Goal: Task Accomplishment & Management: Complete application form

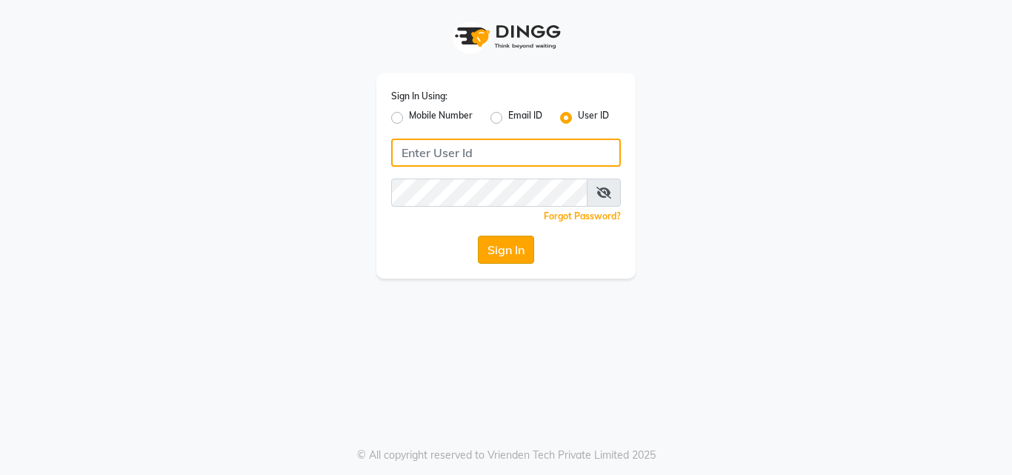
type input "anjali"
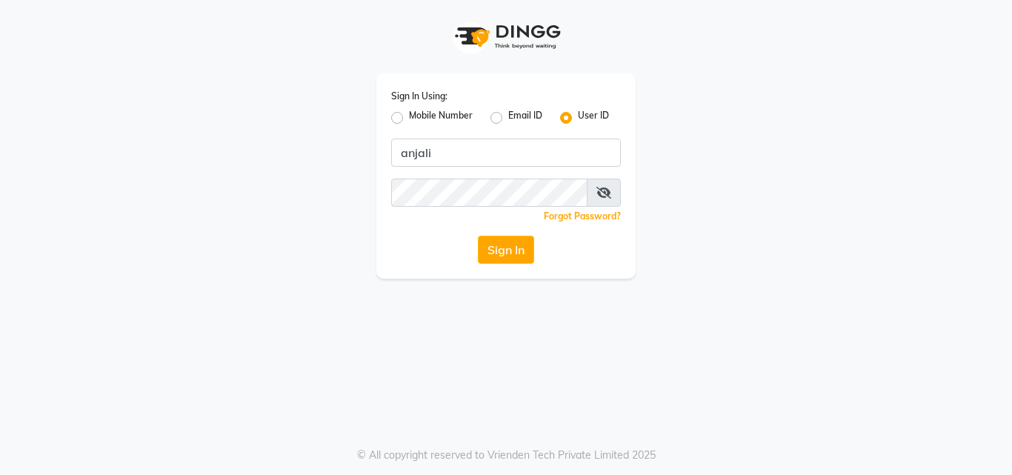
drag, startPoint x: 514, startPoint y: 253, endPoint x: 507, endPoint y: 255, distance: 7.6
click at [514, 253] on button "Sign In" at bounding box center [506, 250] width 56 height 28
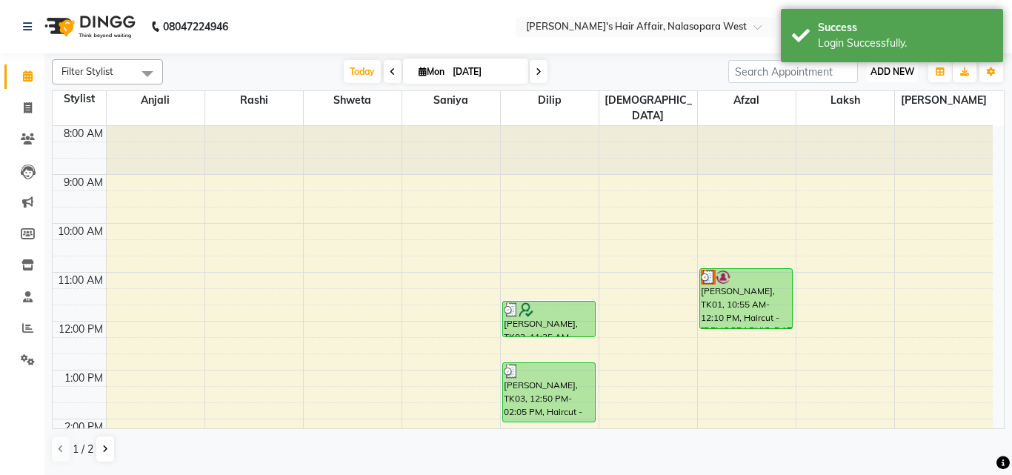
click at [891, 73] on span "ADD NEW" at bounding box center [893, 71] width 44 height 11
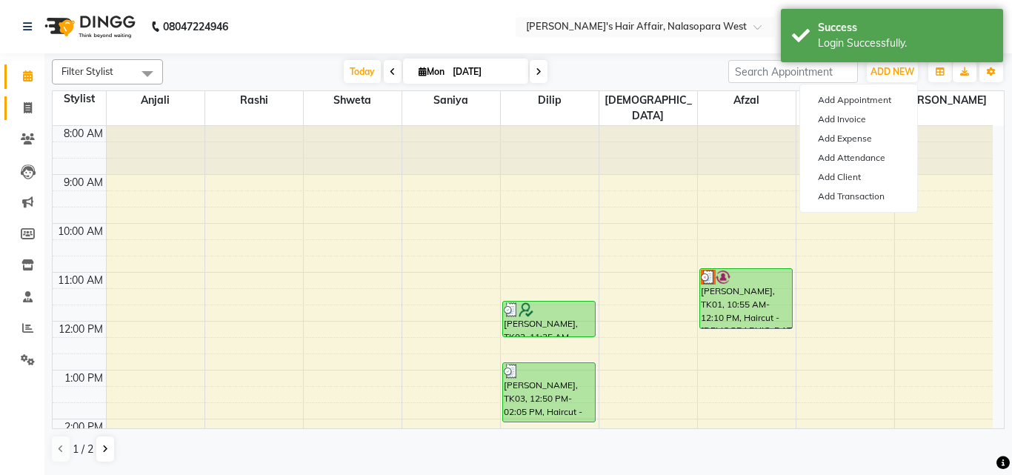
click at [31, 96] on link "Invoice" at bounding box center [22, 108] width 36 height 24
click at [30, 101] on span at bounding box center [28, 108] width 26 height 17
select select "service"
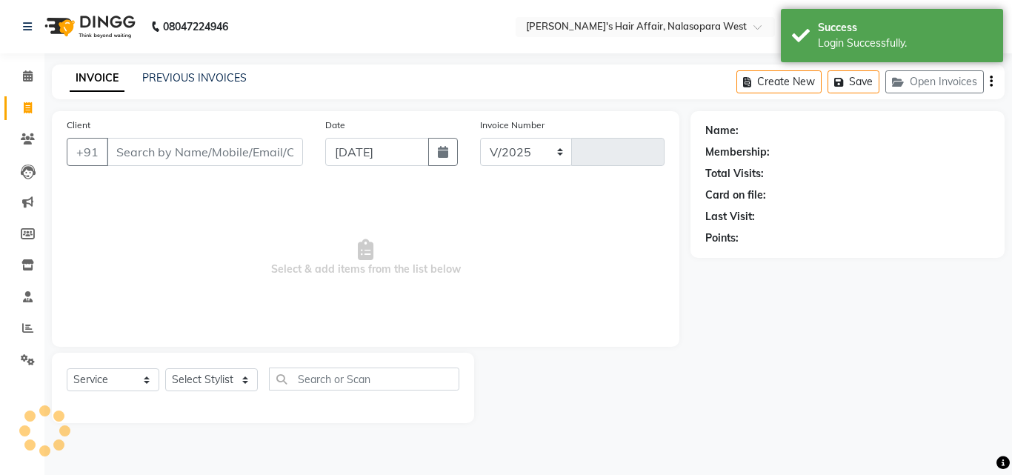
select select "6172"
type input "1707"
click at [962, 83] on button "Open Invoices" at bounding box center [935, 81] width 99 height 23
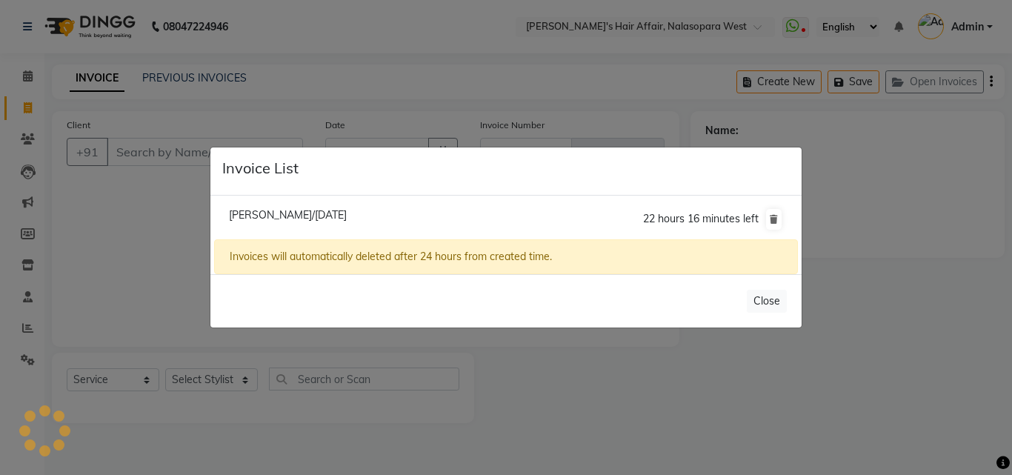
click at [310, 210] on span "[PERSON_NAME]/[DATE]" at bounding box center [288, 214] width 118 height 13
type input "9588402641"
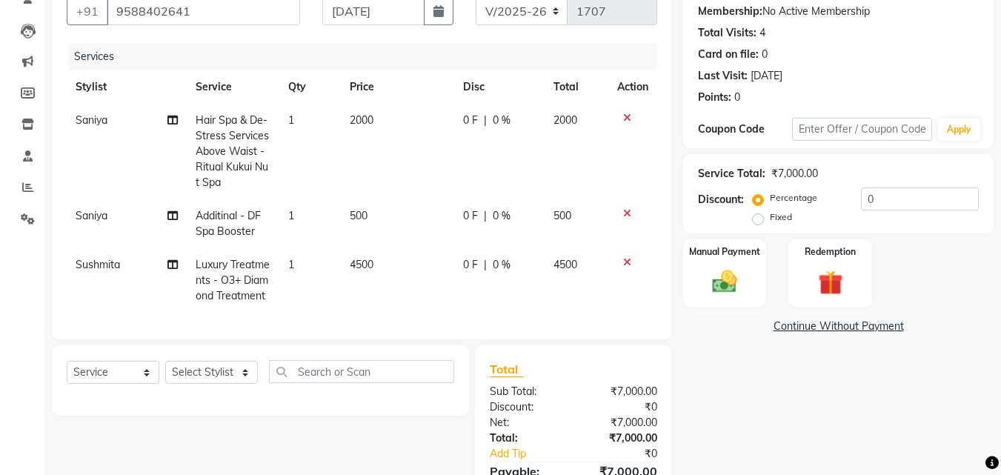
scroll to position [247, 0]
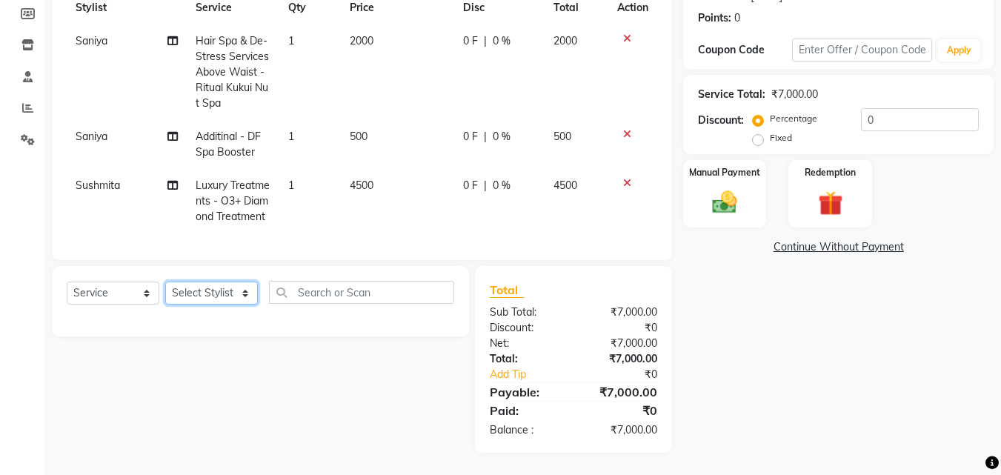
click at [192, 289] on select "Select Stylist [PERSON_NAME] [PERSON_NAME] Hair Affair Laksh [PERSON_NAME] [PER…" at bounding box center [211, 293] width 93 height 23
select select "86268"
click at [165, 282] on select "Select Stylist [PERSON_NAME] [PERSON_NAME] Hair Affair Laksh [PERSON_NAME] [PER…" at bounding box center [211, 293] width 93 height 23
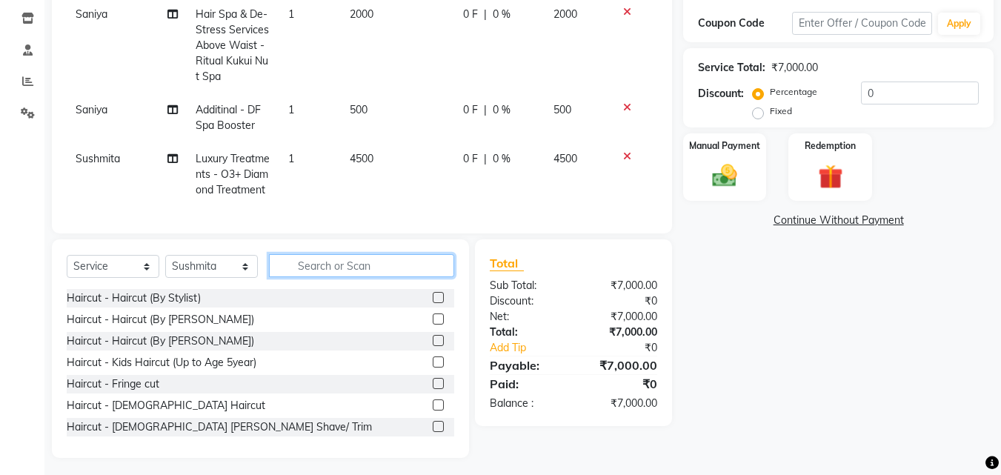
click at [337, 277] on input "text" at bounding box center [361, 265] width 185 height 23
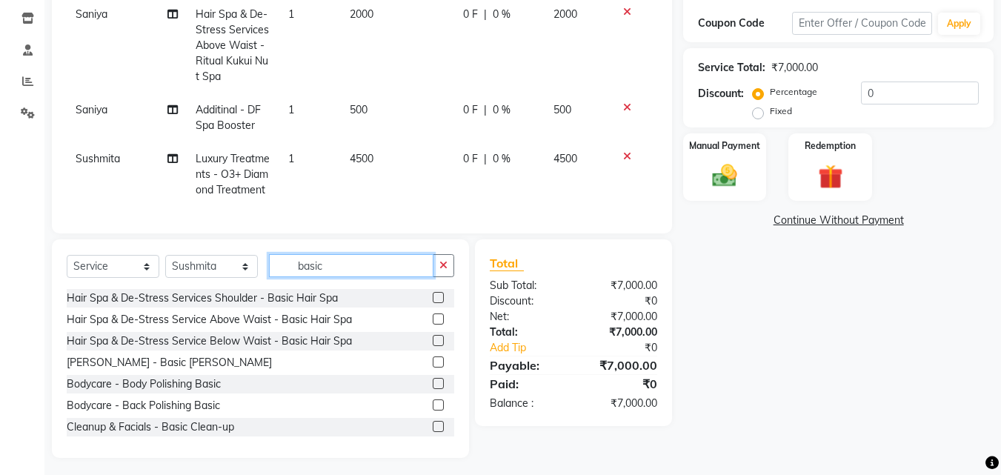
drag, startPoint x: 337, startPoint y: 295, endPoint x: 235, endPoint y: 293, distance: 102.3
click at [236, 289] on div "Select Service Product Membership Package Voucher Prepaid Gift Card Select Styl…" at bounding box center [261, 271] width 388 height 35
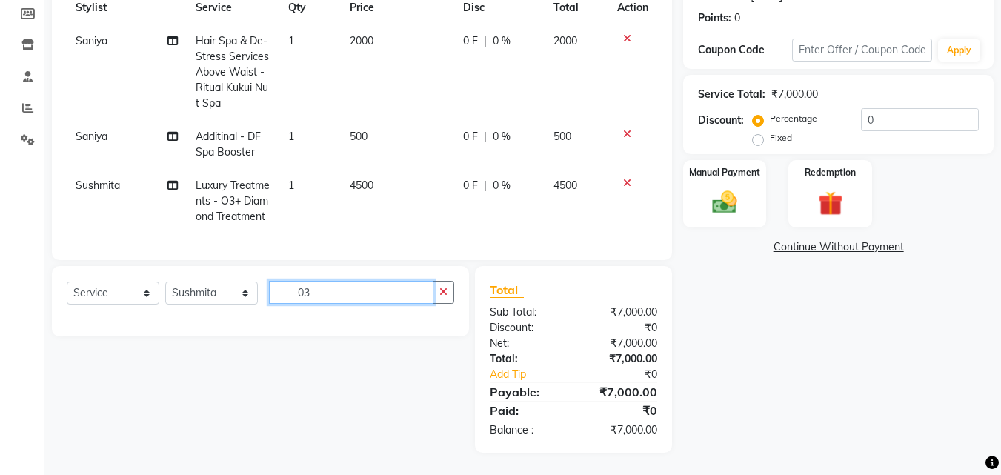
type input "0"
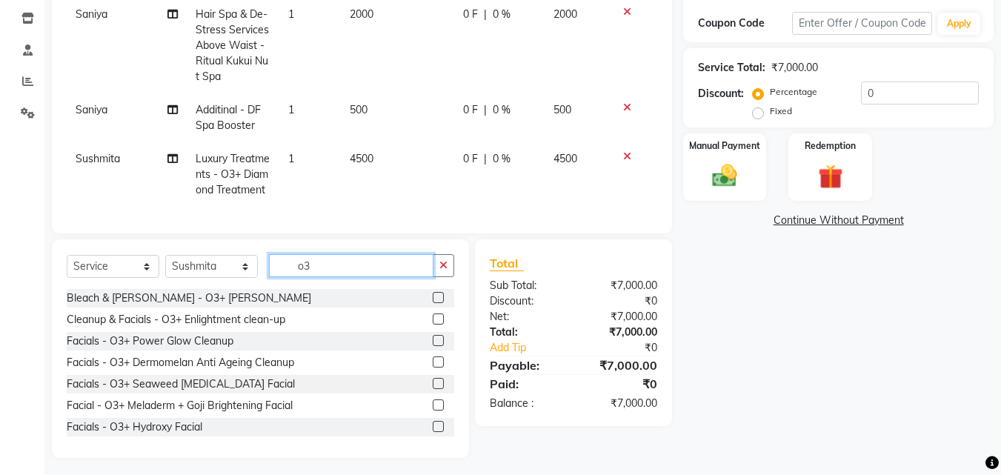
type input "o3"
click at [433, 303] on label at bounding box center [438, 297] width 11 height 11
click at [433, 303] on input "checkbox" at bounding box center [438, 299] width 10 height 10
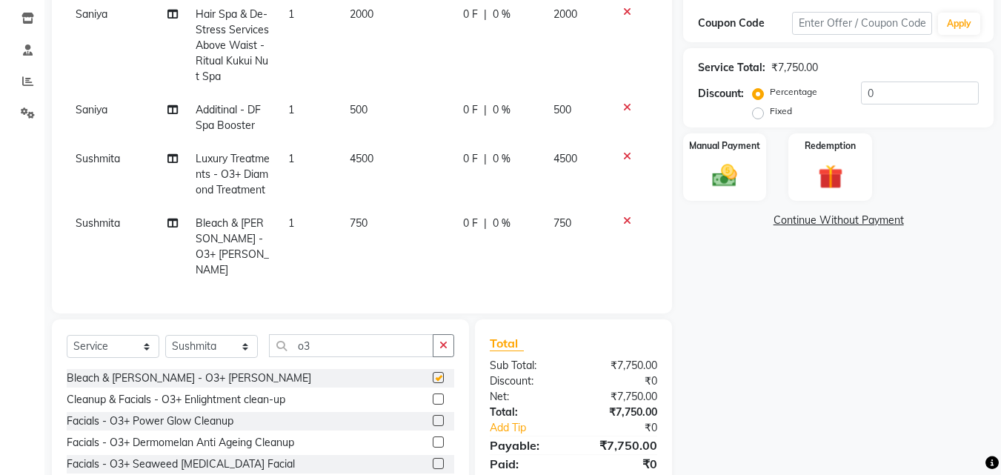
checkbox input "false"
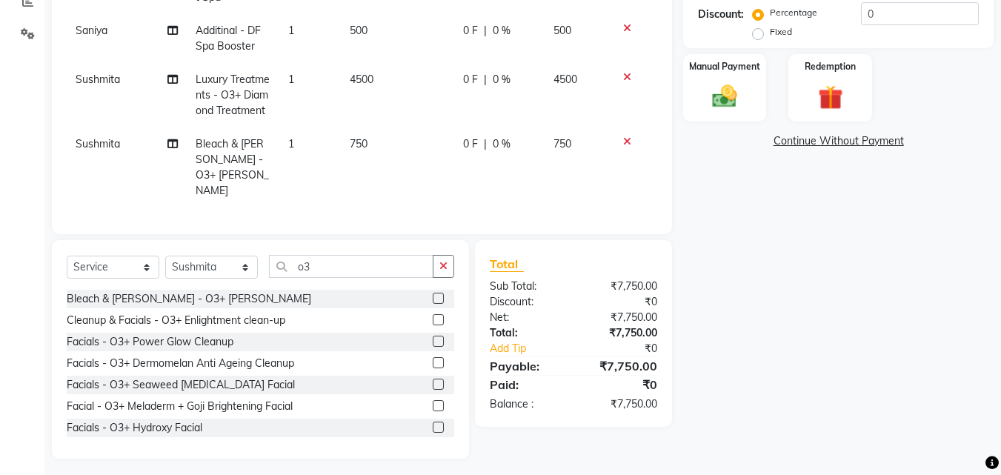
scroll to position [328, 0]
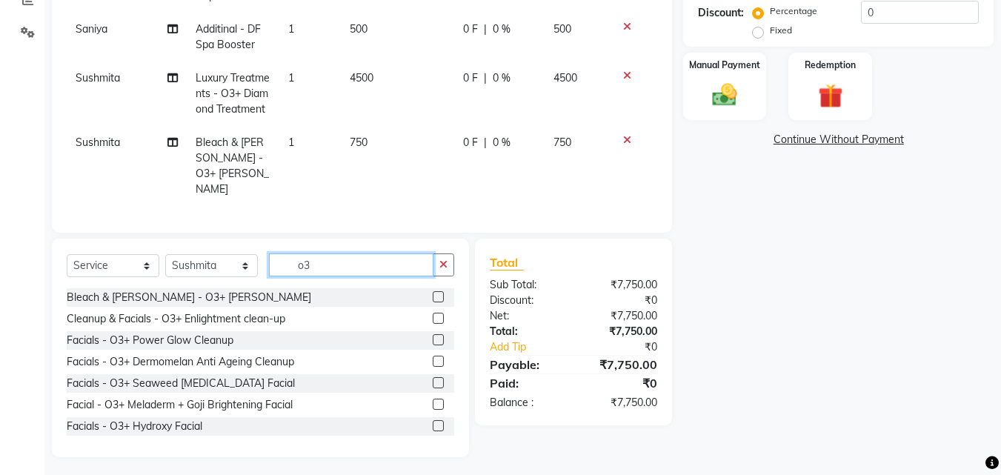
drag, startPoint x: 326, startPoint y: 261, endPoint x: 249, endPoint y: 256, distance: 77.2
click at [249, 256] on div "Select Service Product Membership Package Voucher Prepaid Gift Card Select Styl…" at bounding box center [261, 270] width 388 height 35
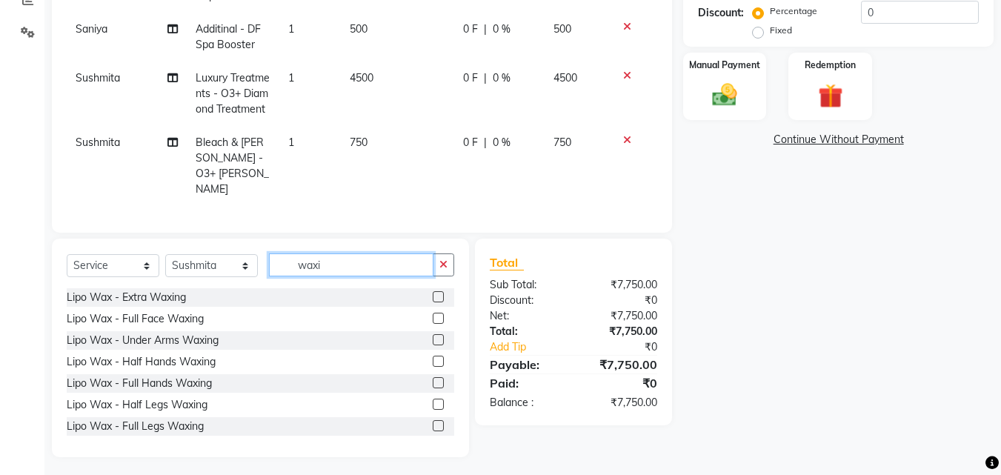
type input "waxi"
click at [433, 378] on label at bounding box center [438, 382] width 11 height 11
click at [433, 379] on input "checkbox" at bounding box center [438, 384] width 10 height 10
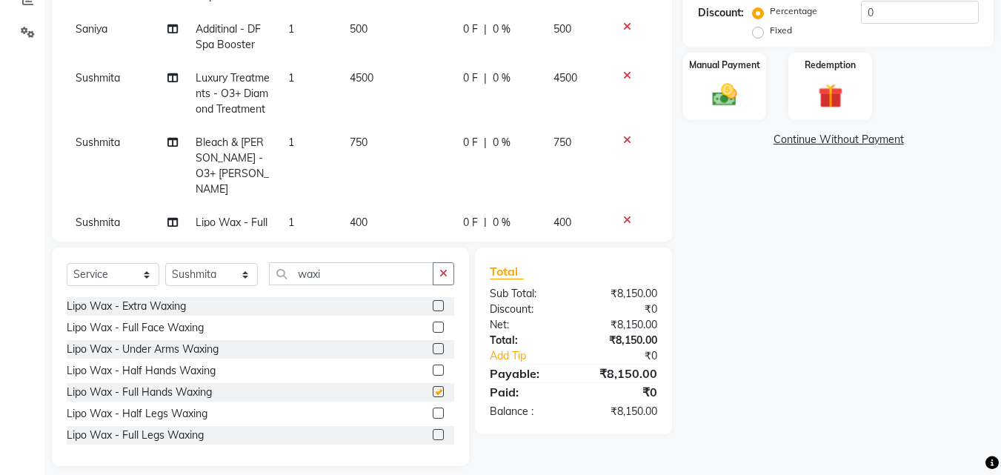
checkbox input "false"
click at [433, 436] on label at bounding box center [438, 434] width 11 height 11
click at [433, 436] on input "checkbox" at bounding box center [438, 436] width 10 height 10
checkbox input "false"
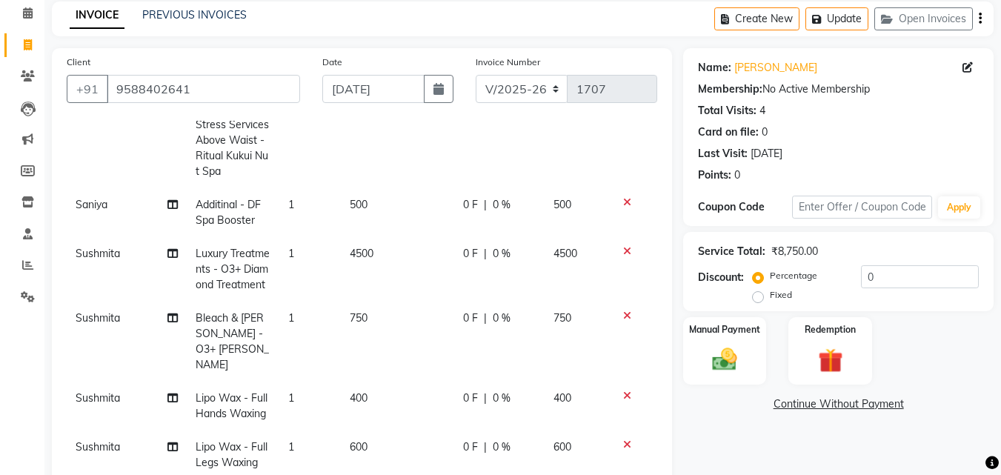
scroll to position [148, 0]
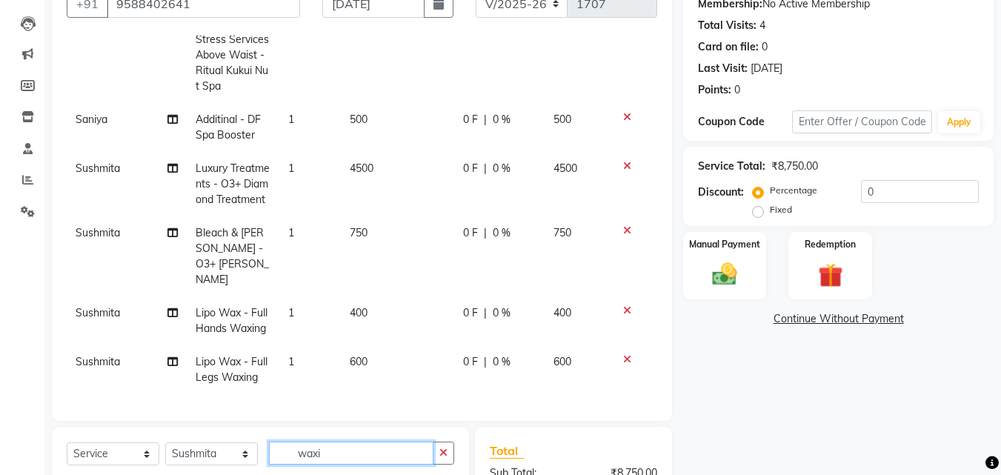
drag, startPoint x: 337, startPoint y: 448, endPoint x: 256, endPoint y: 442, distance: 80.3
click at [256, 442] on div "Select Service Product Membership Package Voucher Prepaid Gift Card Select Styl…" at bounding box center [261, 459] width 388 height 35
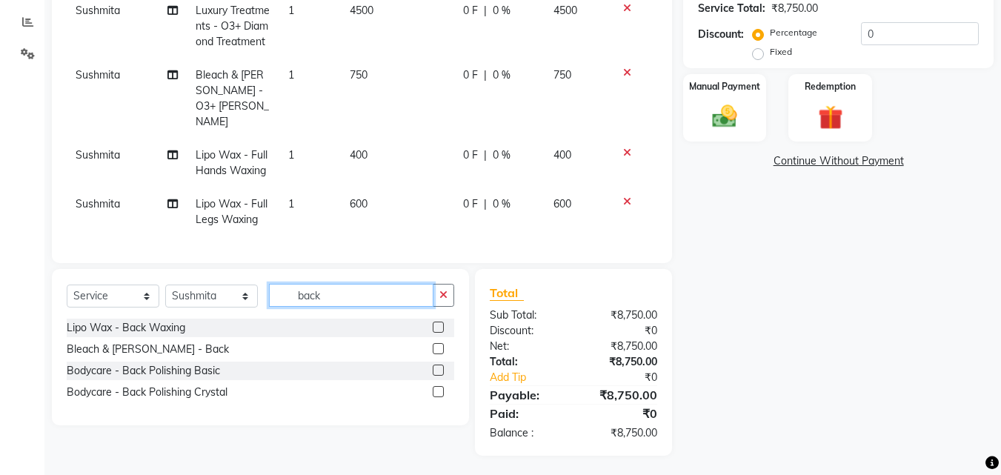
scroll to position [309, 0]
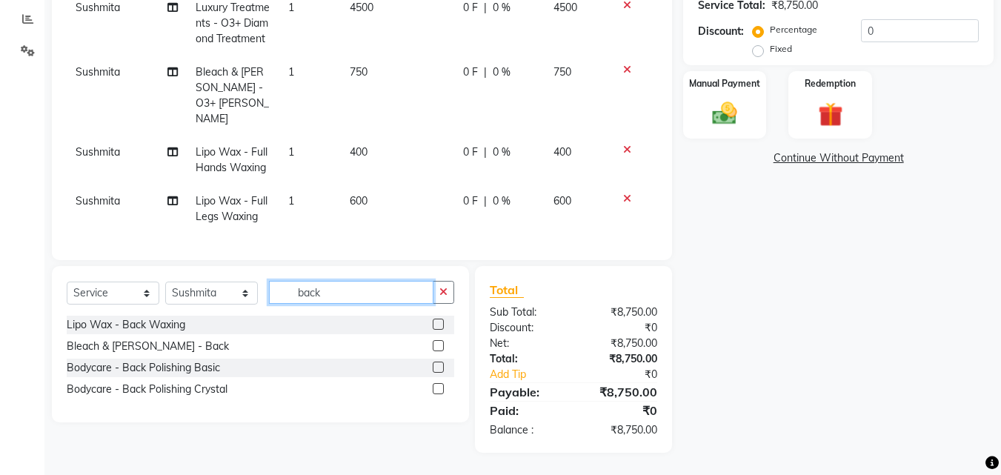
drag, startPoint x: 335, startPoint y: 293, endPoint x: 125, endPoint y: 253, distance: 213.4
click at [125, 253] on div "Client [PHONE_NUMBER] Date [DATE] Invoice Number V/2025 V/[PHONE_NUMBER] Servic…" at bounding box center [362, 127] width 643 height 651
type input "un"
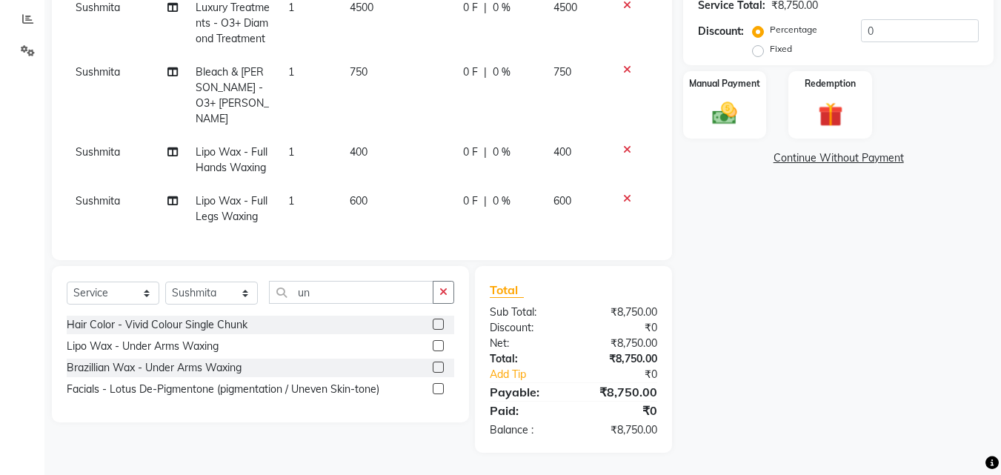
click at [437, 348] on label at bounding box center [438, 345] width 11 height 11
click at [437, 348] on input "checkbox" at bounding box center [438, 347] width 10 height 10
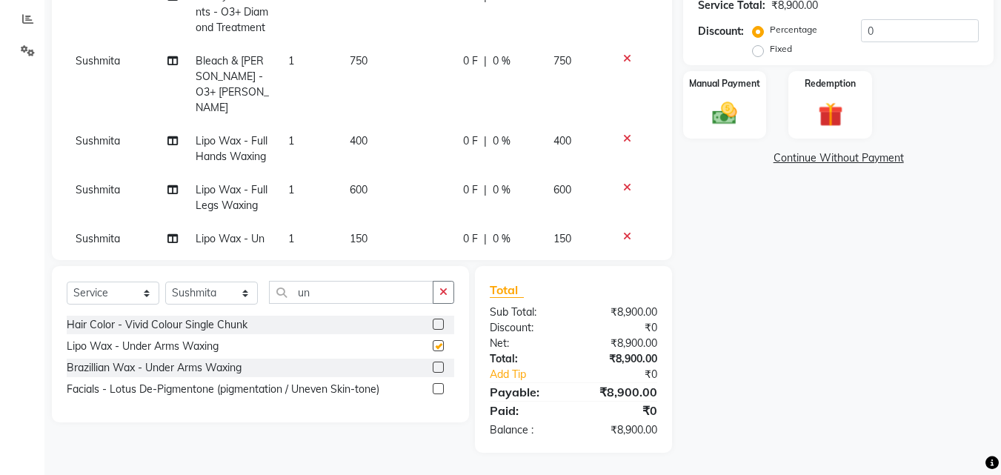
checkbox input "false"
drag, startPoint x: 331, startPoint y: 290, endPoint x: 224, endPoint y: 290, distance: 106.7
click at [224, 290] on div "Select Service Product Membership Package Voucher Prepaid Gift Card Select Styl…" at bounding box center [261, 298] width 388 height 35
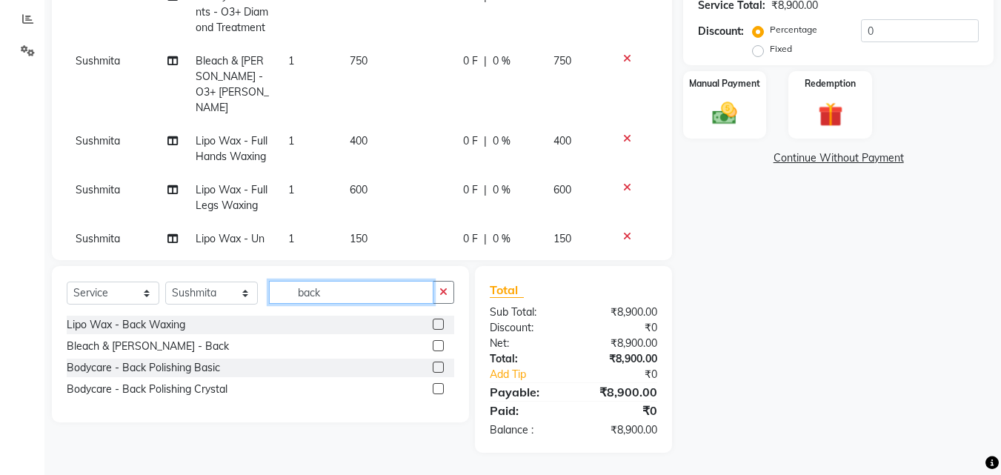
type input "back"
click at [434, 344] on label at bounding box center [438, 345] width 11 height 11
click at [434, 344] on input "checkbox" at bounding box center [438, 347] width 10 height 10
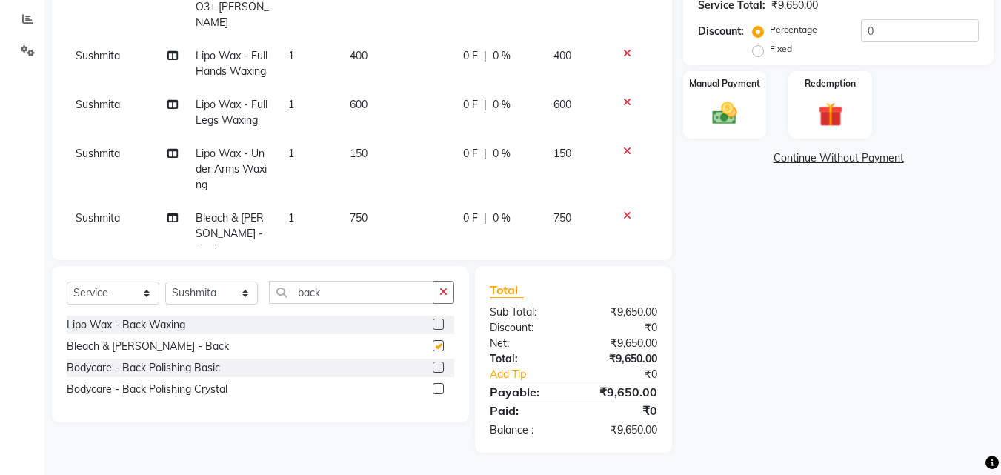
checkbox input "false"
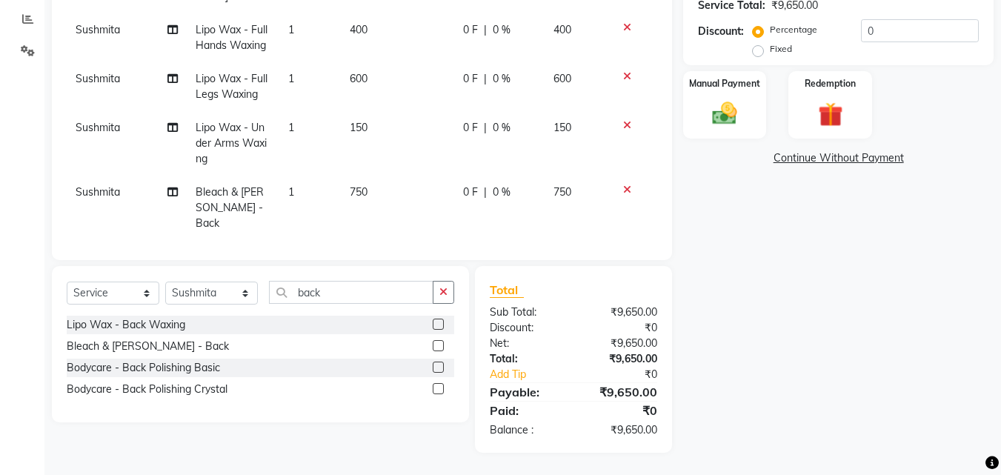
scroll to position [213, 0]
click at [228, 75] on span "Lipo Wax - Full Legs Waxing" at bounding box center [232, 84] width 72 height 29
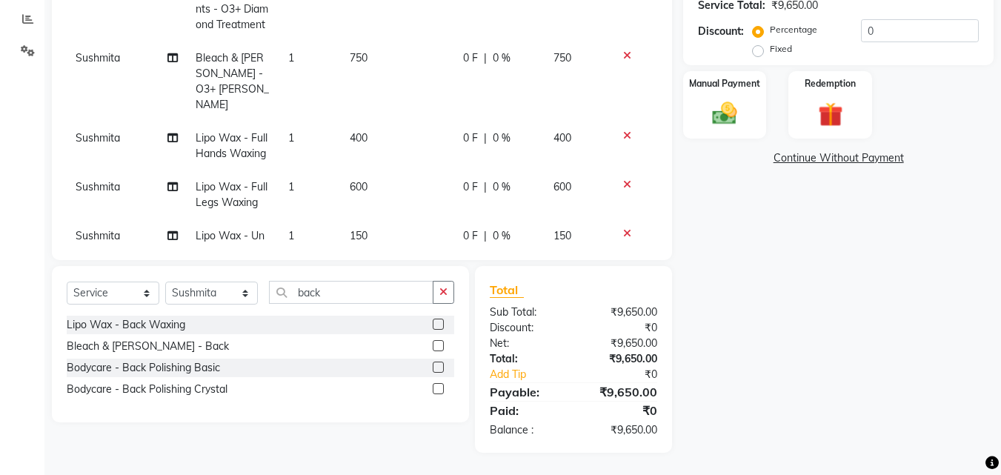
select select "86268"
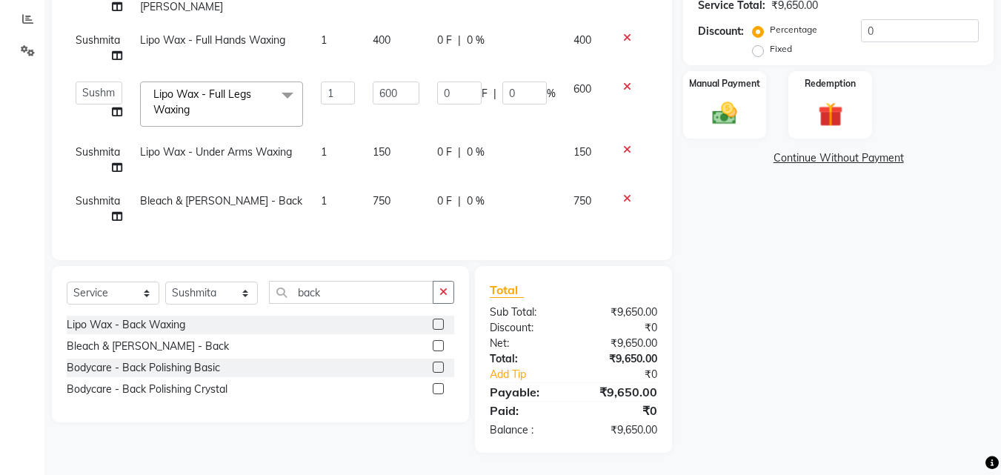
click at [225, 87] on span "Lipo Wax - Full Legs Waxing" at bounding box center [202, 101] width 98 height 29
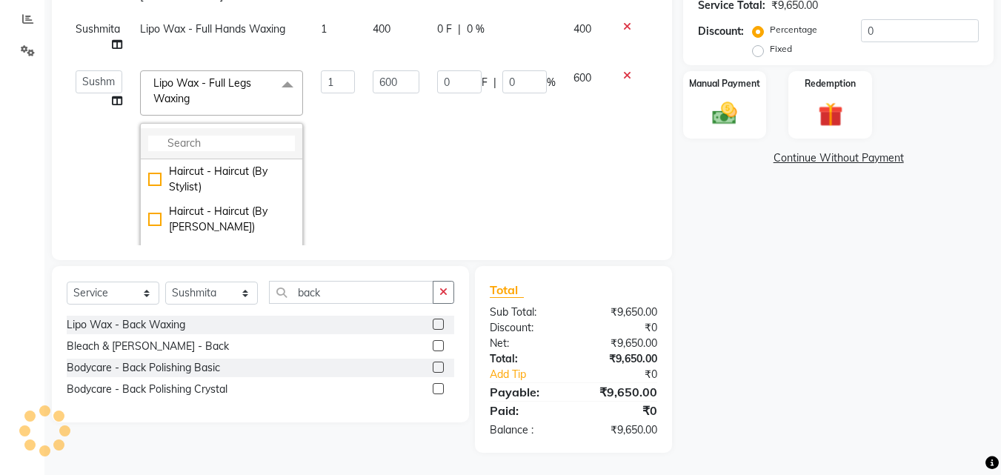
click at [205, 142] on input "multiselect-search" at bounding box center [221, 144] width 147 height 16
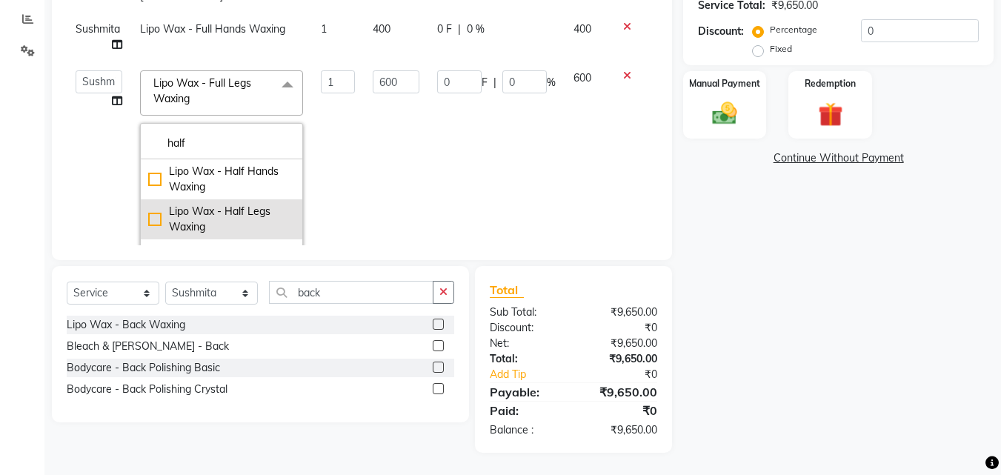
type input "half"
click at [155, 218] on div "Lipo Wax - Half Legs Waxing" at bounding box center [221, 219] width 147 height 31
checkbox input "true"
type input "500"
click at [364, 47] on td "400" at bounding box center [396, 37] width 64 height 49
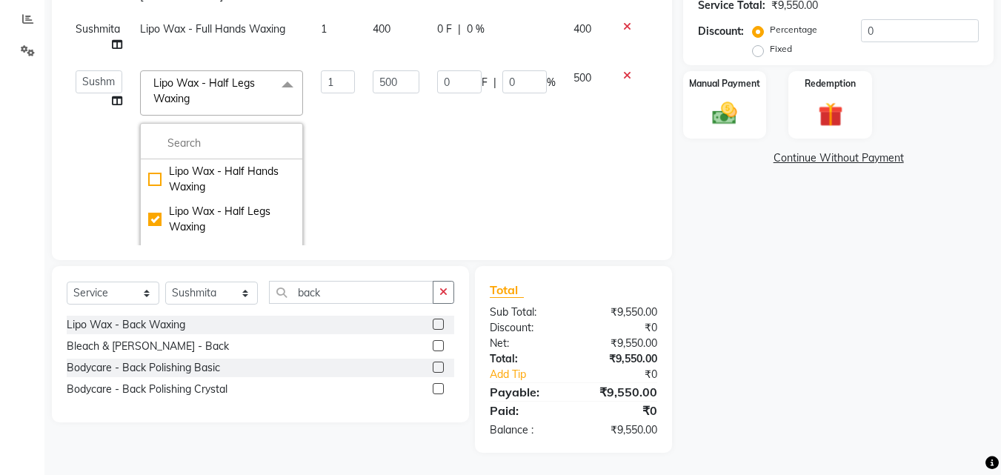
select select "86268"
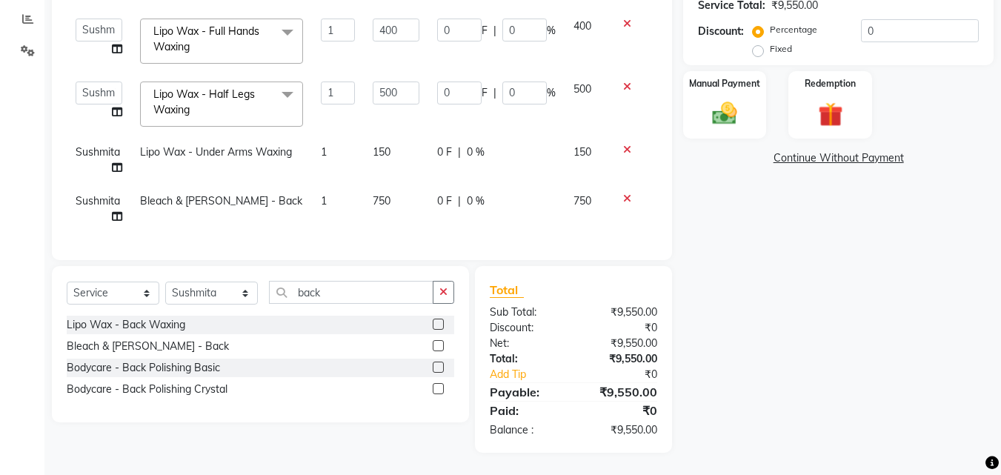
scroll to position [117, 0]
drag, startPoint x: 347, startPoint y: 286, endPoint x: 220, endPoint y: 288, distance: 126.8
click at [220, 288] on div "Select Service Product Membership Package Voucher Prepaid Gift Card Select Styl…" at bounding box center [261, 298] width 388 height 35
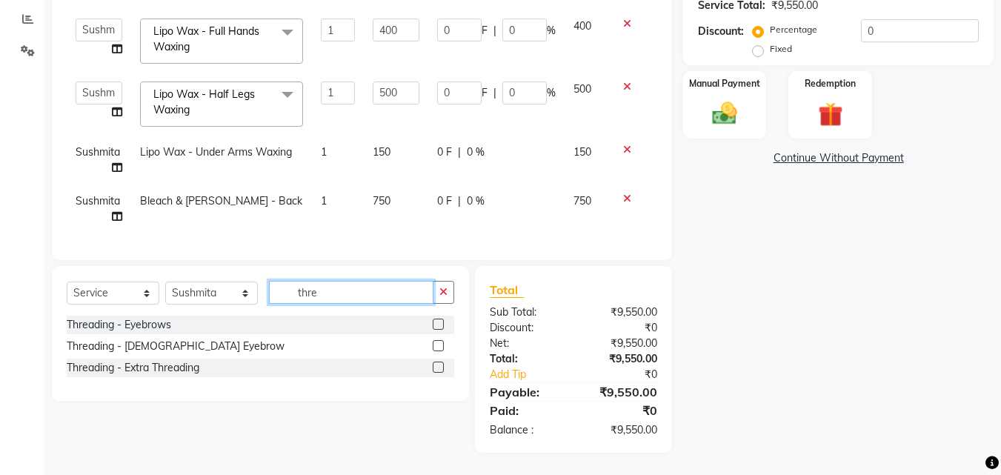
type input "thre"
click at [437, 325] on label at bounding box center [438, 324] width 11 height 11
click at [437, 325] on input "checkbox" at bounding box center [438, 325] width 10 height 10
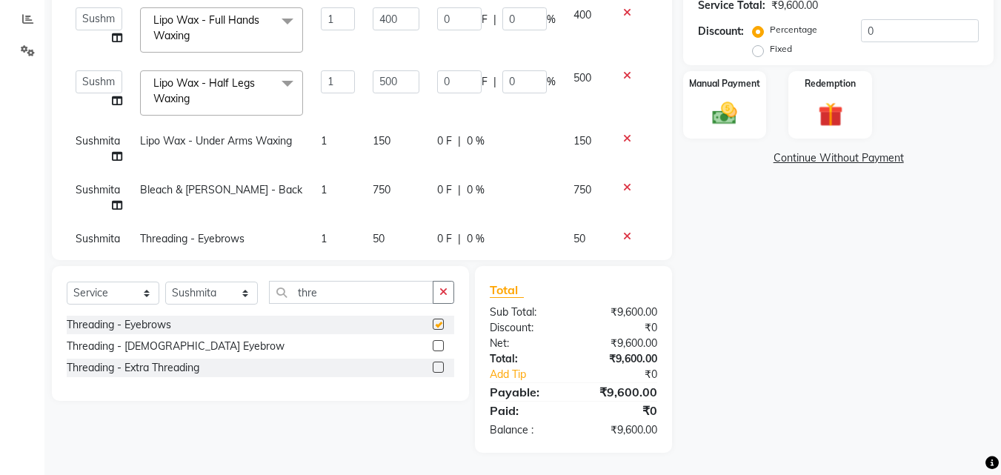
checkbox input "false"
click at [435, 367] on label at bounding box center [438, 367] width 11 height 11
click at [435, 367] on input "checkbox" at bounding box center [438, 368] width 10 height 10
checkbox input "false"
drag, startPoint x: 342, startPoint y: 296, endPoint x: 228, endPoint y: 281, distance: 114.4
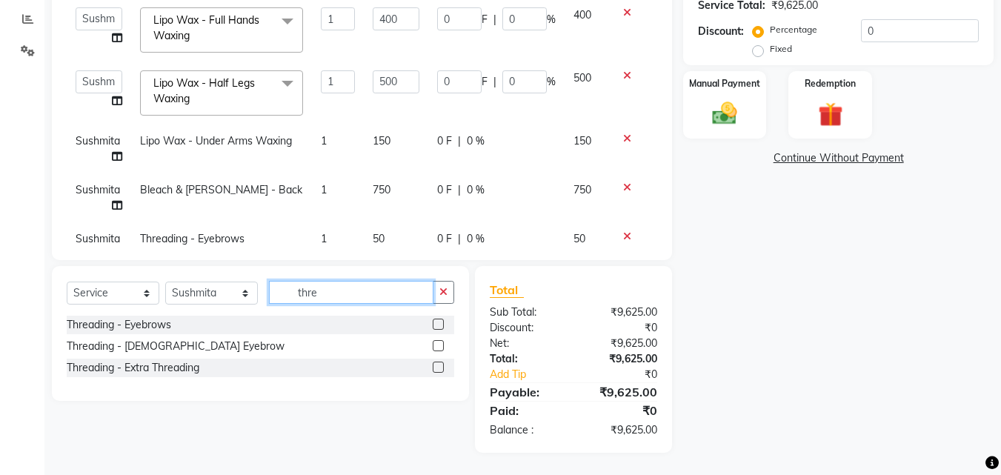
click at [228, 281] on div "Select Service Product Membership Package Voucher Prepaid Gift Card Select Styl…" at bounding box center [261, 298] width 388 height 35
type input "w"
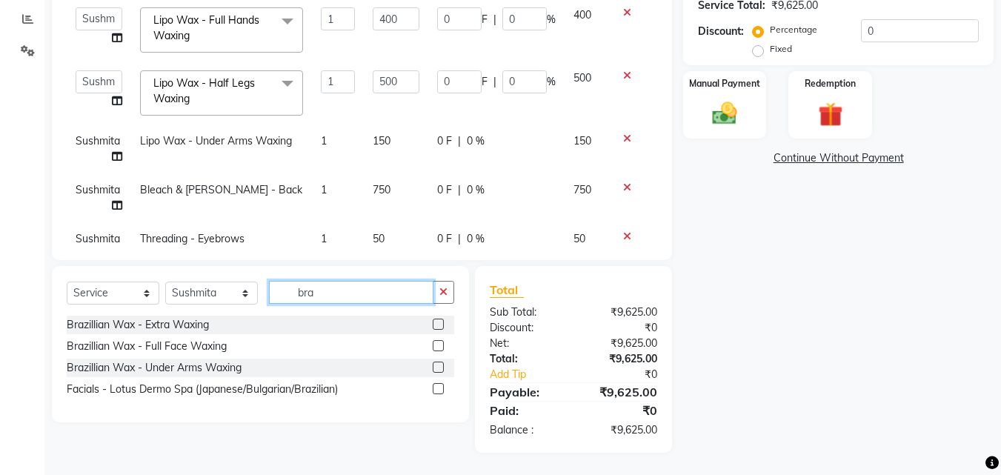
type input "bra"
click at [434, 321] on label at bounding box center [438, 324] width 11 height 11
click at [434, 321] on input "checkbox" at bounding box center [438, 325] width 10 height 10
checkbox input "false"
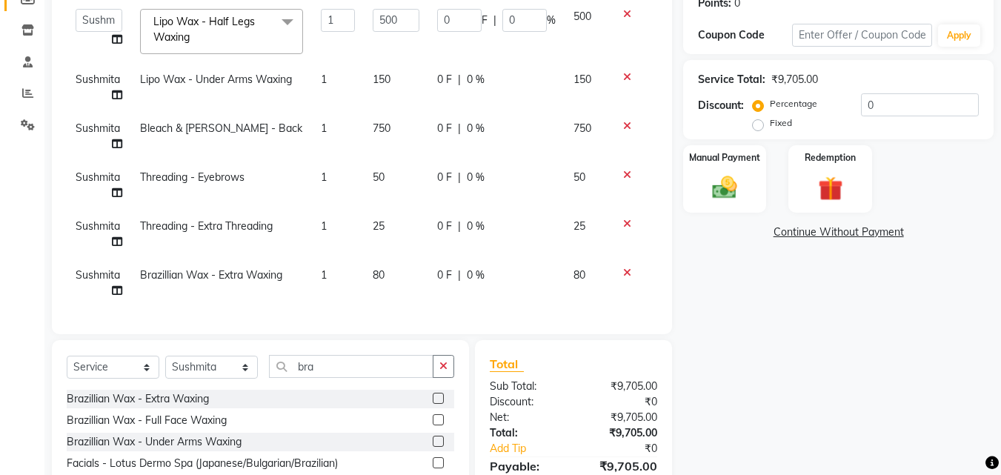
scroll to position [309, 0]
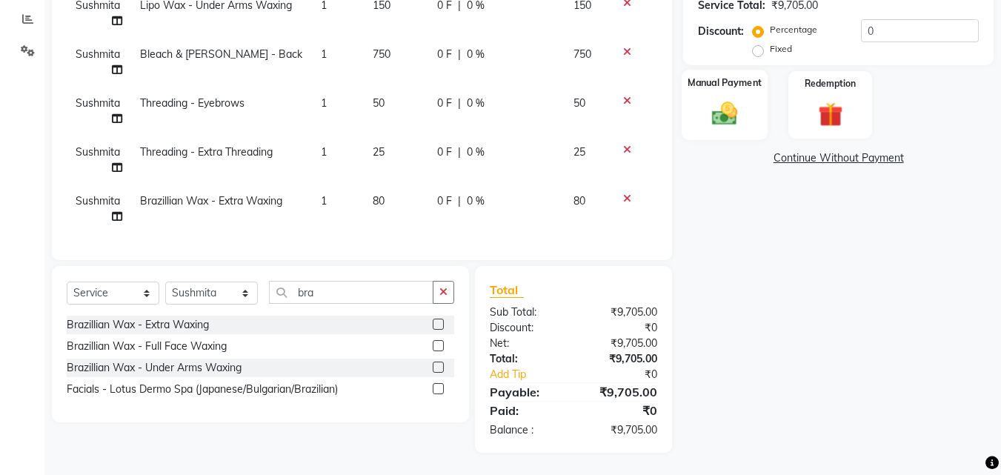
click at [744, 105] on img at bounding box center [725, 114] width 42 height 30
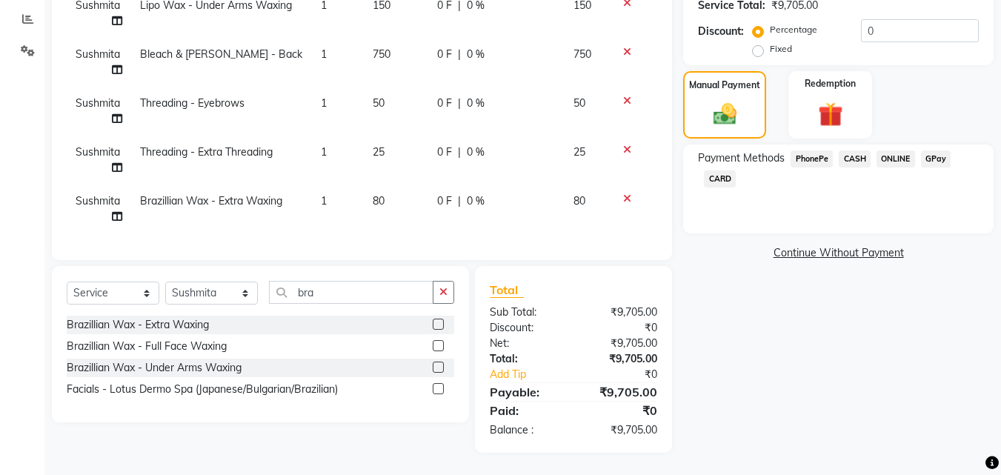
click at [858, 162] on span "CASH" at bounding box center [855, 158] width 32 height 17
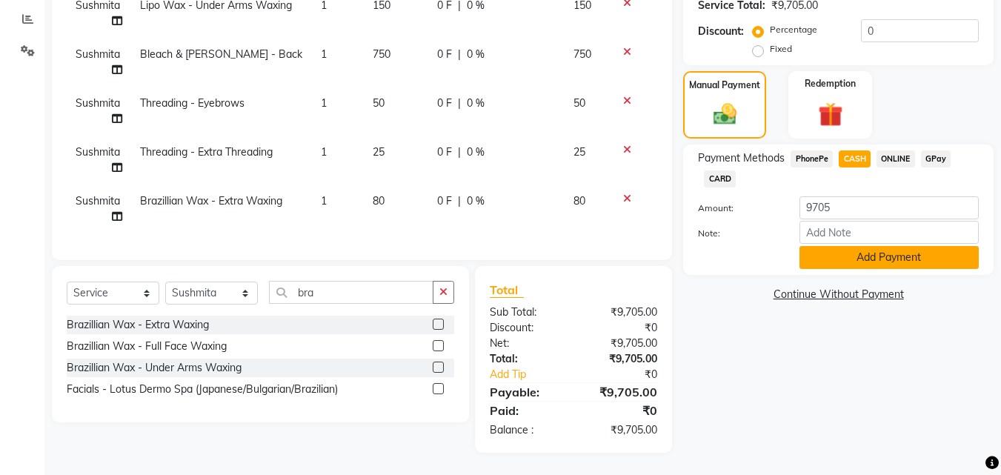
click at [890, 250] on button "Add Payment" at bounding box center [889, 257] width 179 height 23
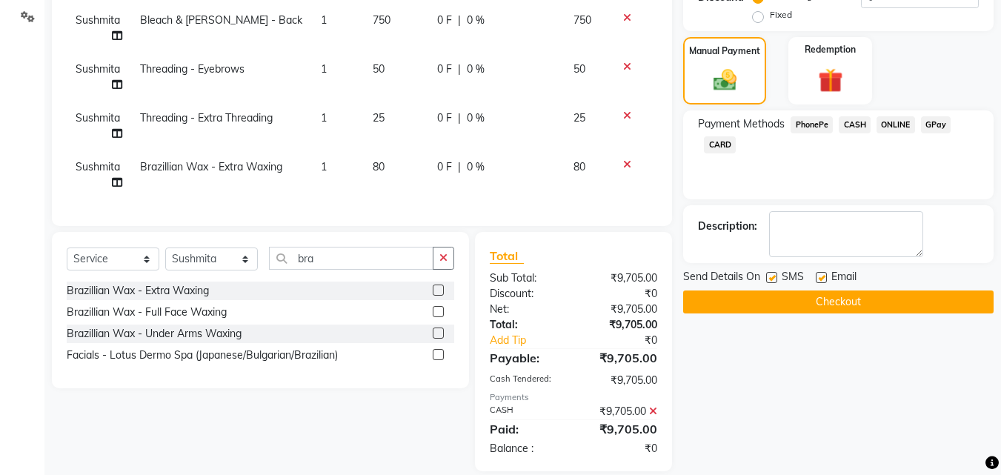
scroll to position [362, 0]
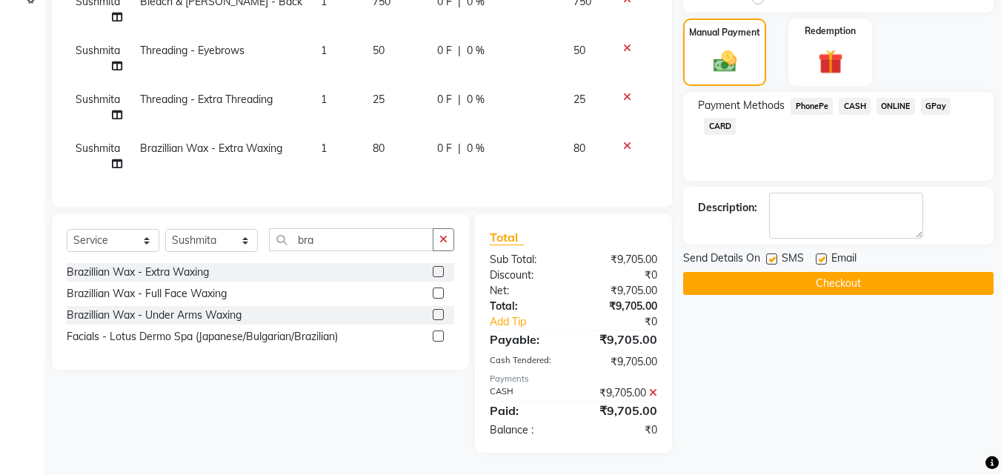
click at [844, 284] on button "Checkout" at bounding box center [838, 283] width 311 height 23
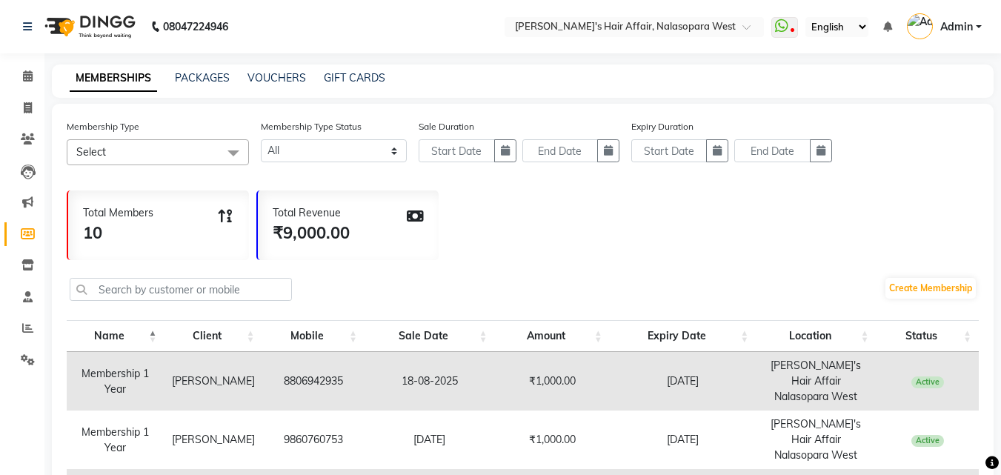
select select
click at [27, 113] on icon at bounding box center [28, 107] width 8 height 11
select select "6172"
select select "service"
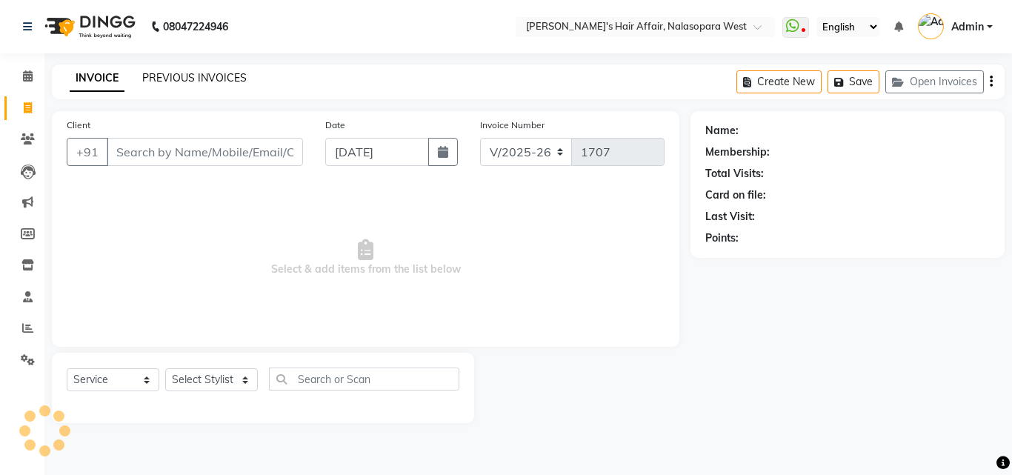
click at [211, 80] on link "PREVIOUS INVOICES" at bounding box center [194, 77] width 105 height 13
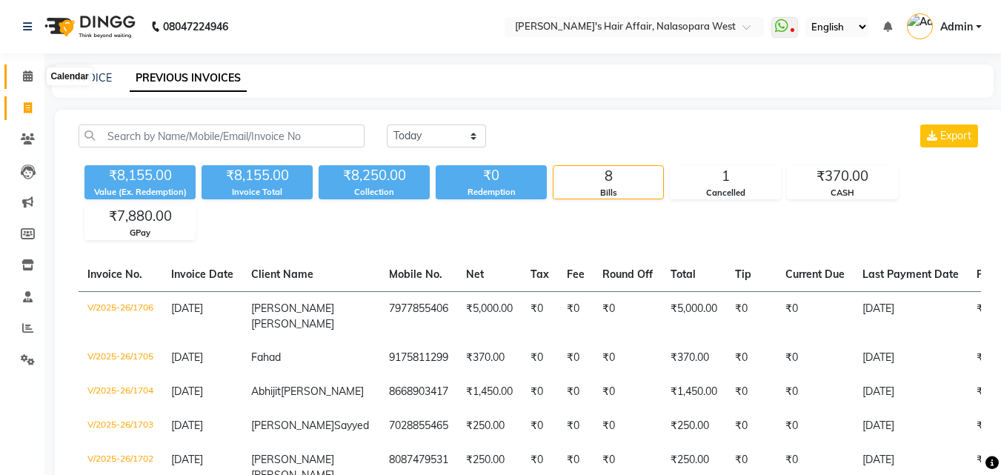
click at [30, 77] on icon at bounding box center [28, 75] width 10 height 11
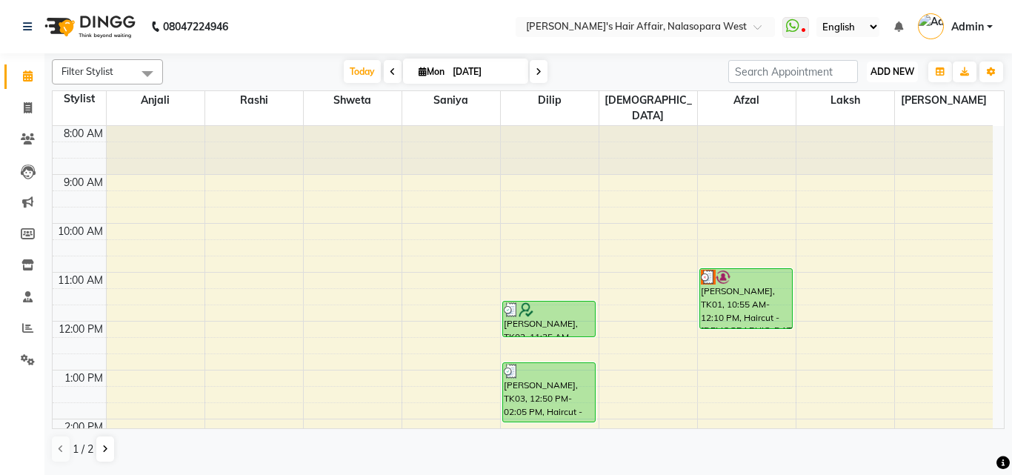
click at [879, 69] on span "ADD NEW" at bounding box center [893, 71] width 44 height 11
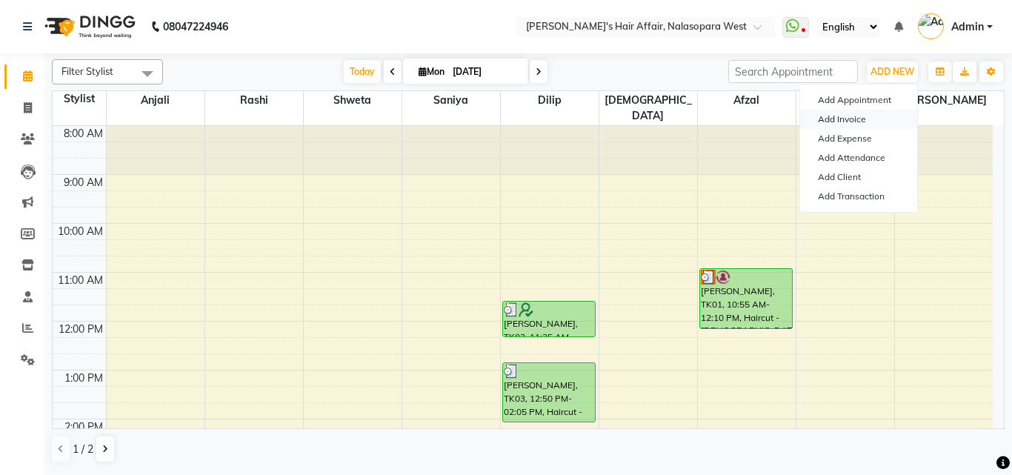
click at [851, 119] on link "Add Invoice" at bounding box center [858, 119] width 117 height 19
select select "6172"
select select "service"
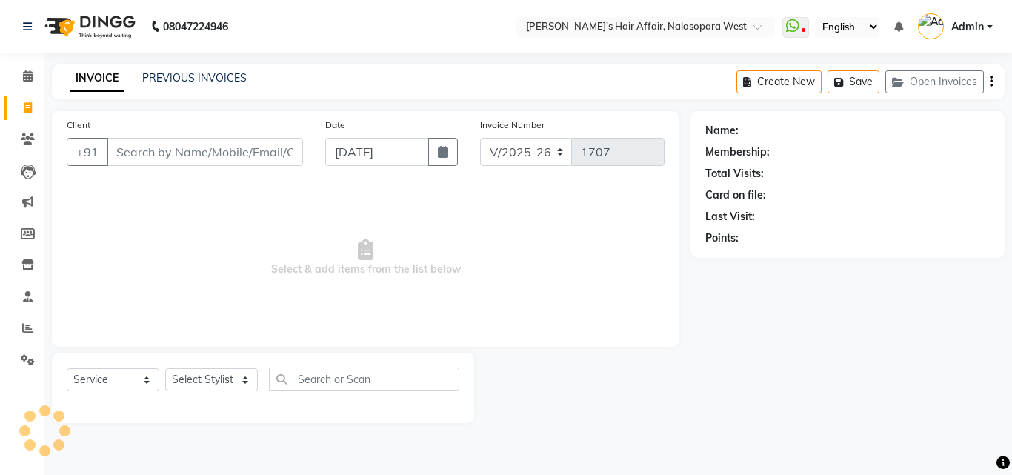
click at [198, 151] on input "Client" at bounding box center [205, 152] width 196 height 28
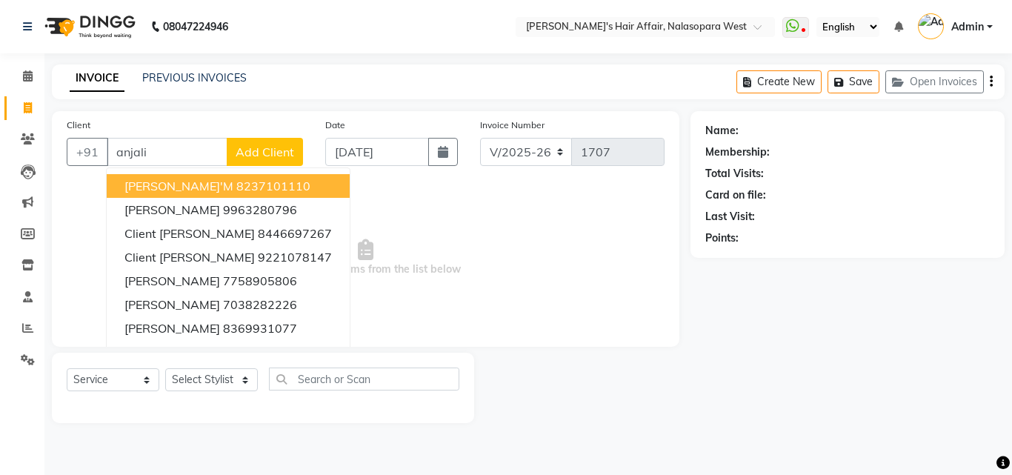
click at [207, 178] on button "Anjali Ma'm 8237101110" at bounding box center [228, 186] width 243 height 24
type input "8237101110"
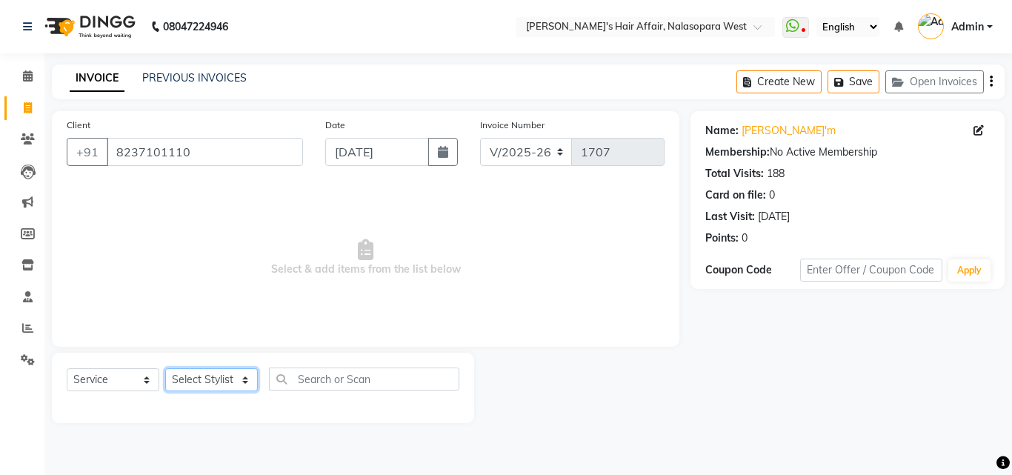
click at [202, 382] on select "Select Stylist [PERSON_NAME] [PERSON_NAME] Hair Affair Laksh [PERSON_NAME] [PER…" at bounding box center [211, 379] width 93 height 23
select select "89133"
click at [165, 368] on select "Select Stylist [PERSON_NAME] [PERSON_NAME] Hair Affair Laksh [PERSON_NAME] [PER…" at bounding box center [211, 379] width 93 height 23
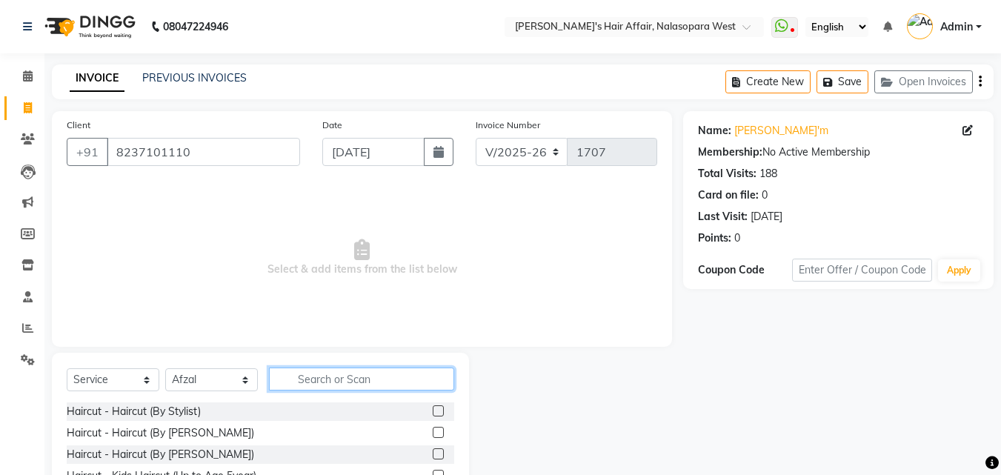
click at [345, 376] on input "text" at bounding box center [361, 379] width 185 height 23
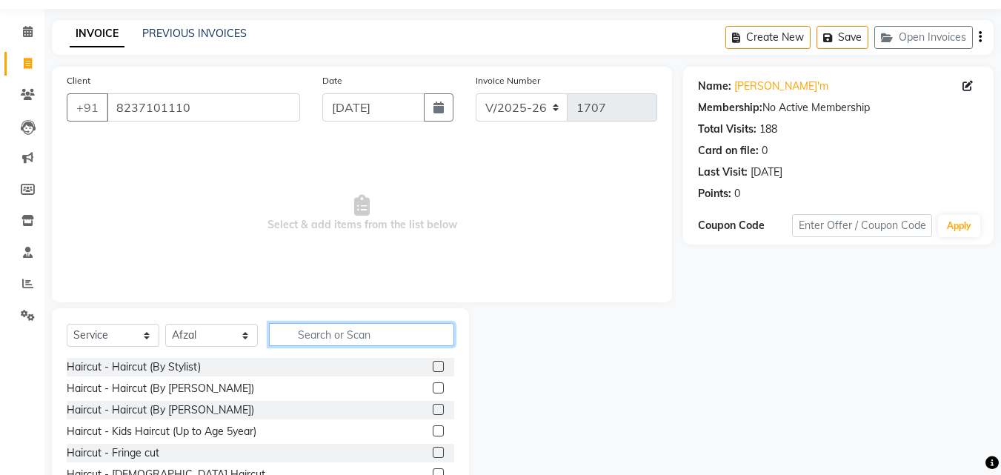
scroll to position [119, 0]
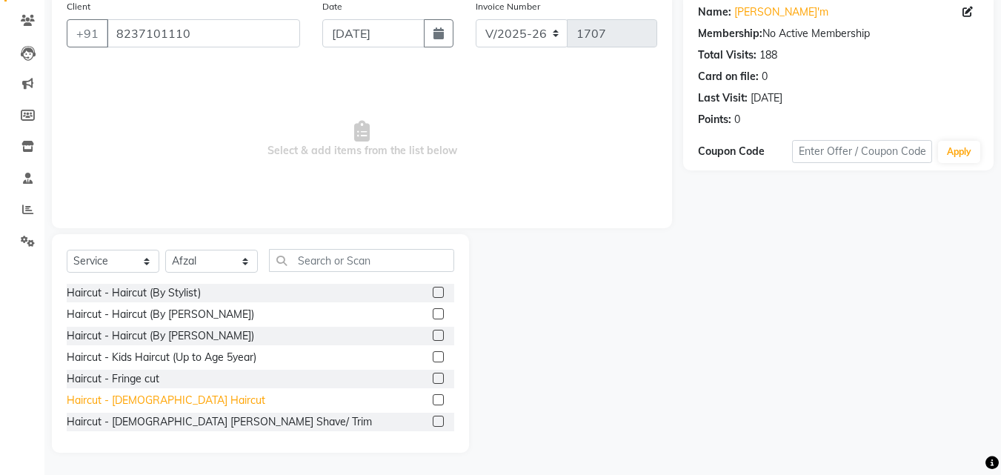
click at [159, 398] on div "Haircut - [DEMOGRAPHIC_DATA] Haircut" at bounding box center [166, 401] width 199 height 16
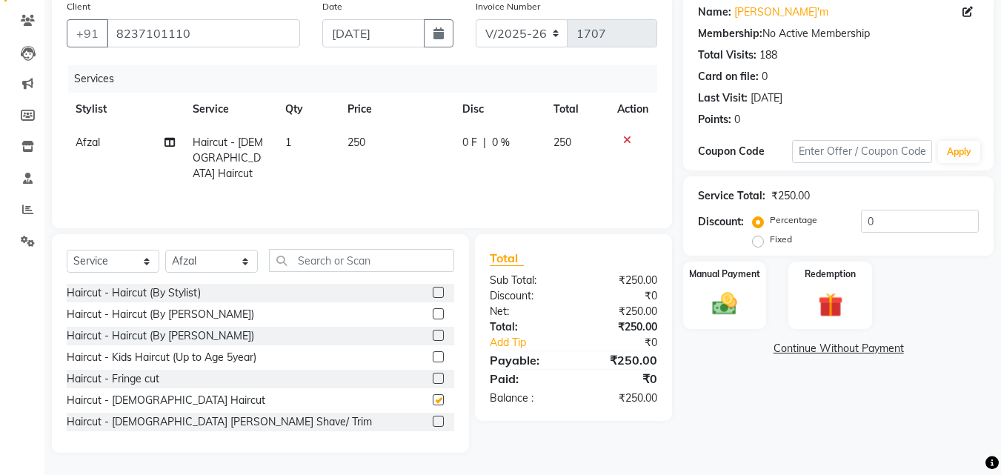
checkbox input "false"
click at [433, 421] on label at bounding box center [438, 421] width 11 height 11
click at [433, 421] on input "checkbox" at bounding box center [438, 422] width 10 height 10
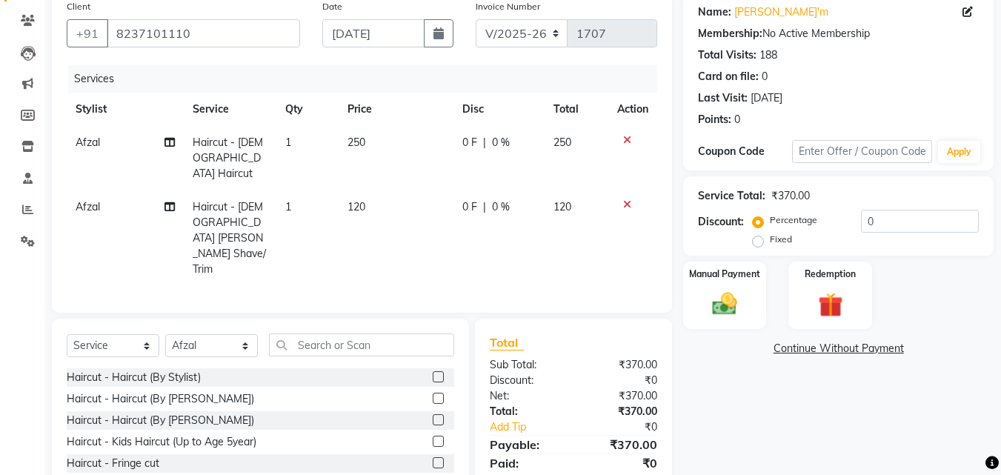
checkbox input "false"
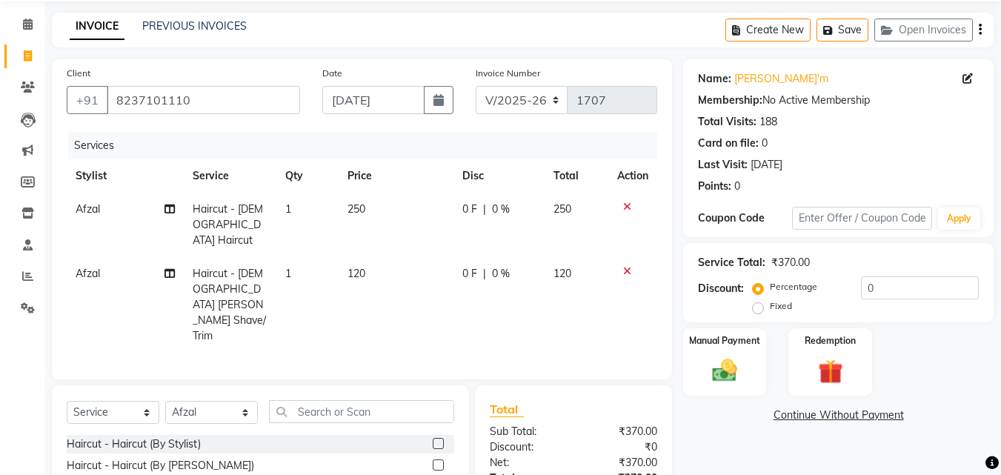
scroll to position [0, 0]
